Goal: Information Seeking & Learning: Learn about a topic

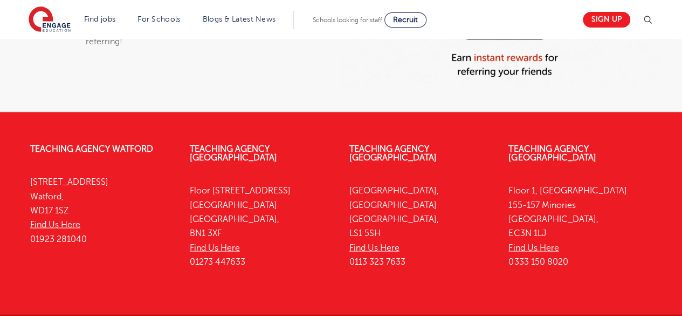
scroll to position [976, 0]
